Goal: Transaction & Acquisition: Book appointment/travel/reservation

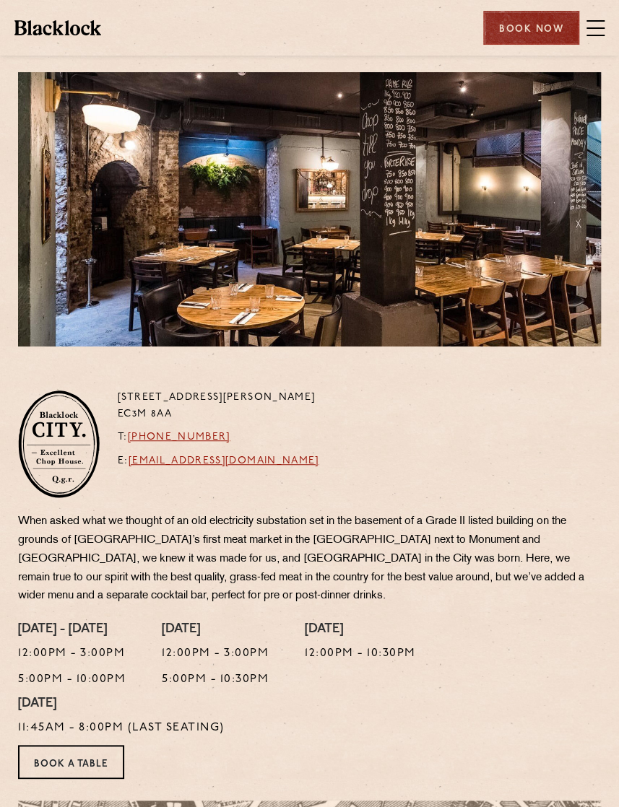
click at [522, 44] on div "Book Now" at bounding box center [531, 28] width 96 height 34
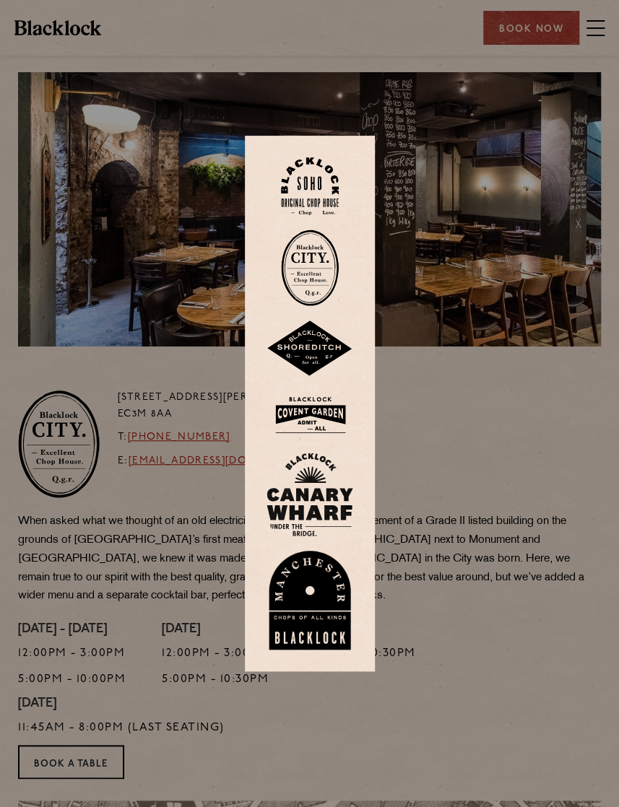
click at [463, 489] on div at bounding box center [309, 403] width 619 height 807
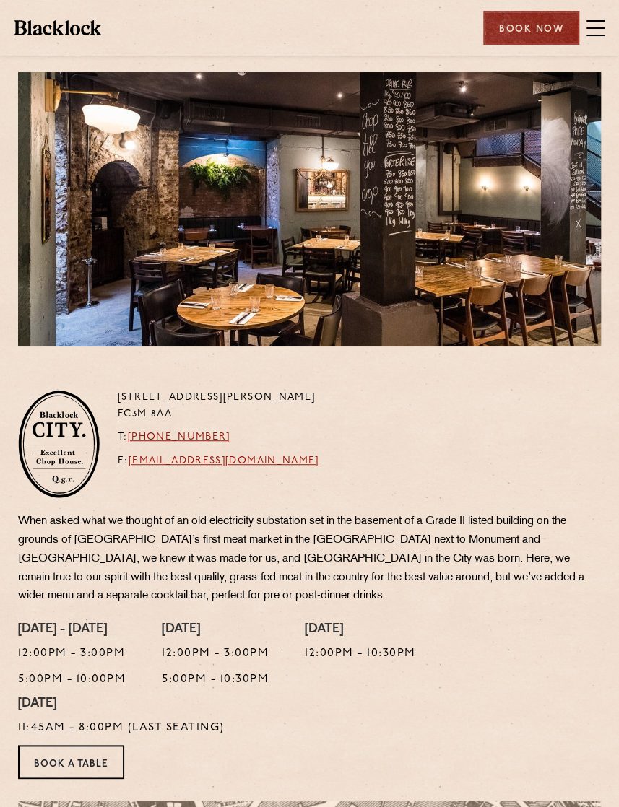
click at [561, 30] on div "Book Now" at bounding box center [531, 28] width 96 height 34
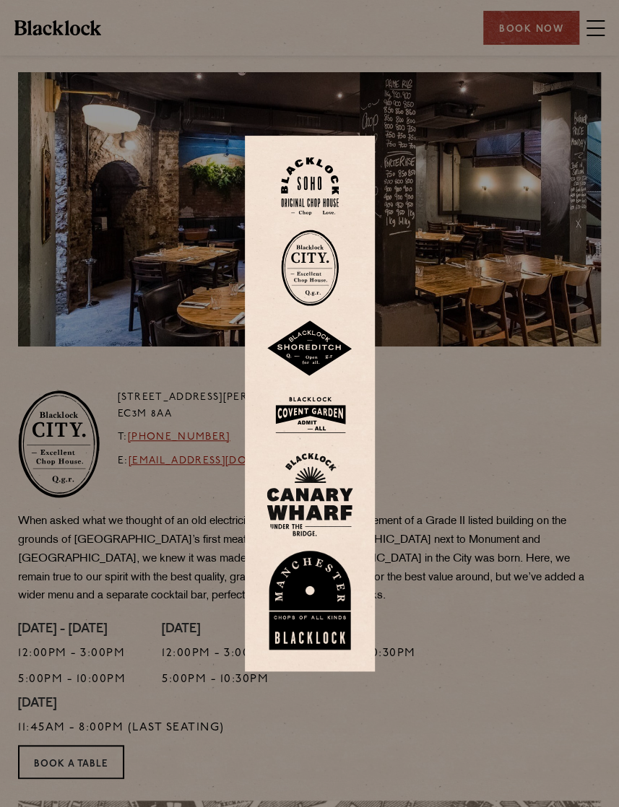
click at [297, 273] on img at bounding box center [310, 268] width 58 height 77
